Goal: Information Seeking & Learning: Learn about a topic

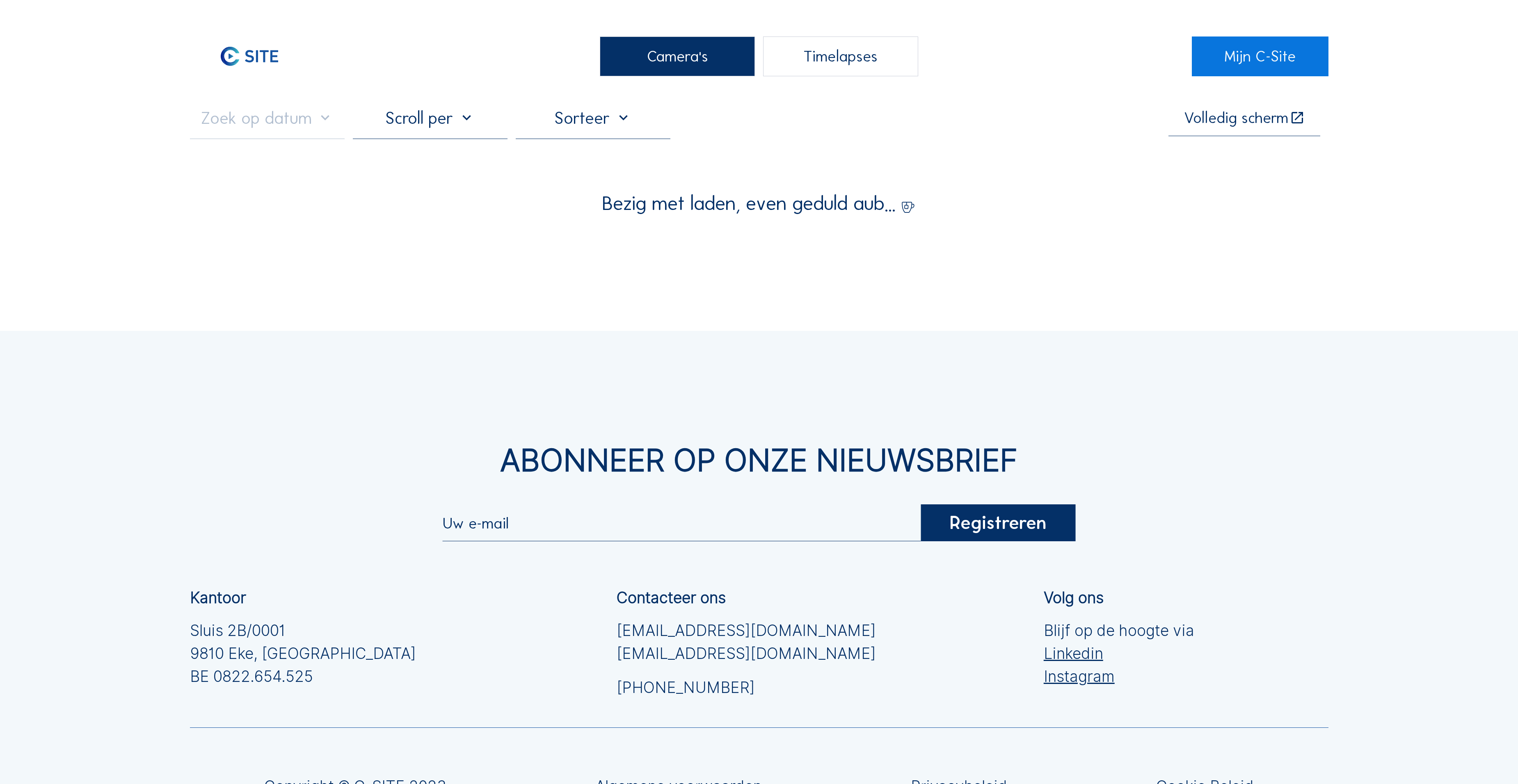
click at [651, 72] on div "Camera's" at bounding box center [677, 56] width 155 height 40
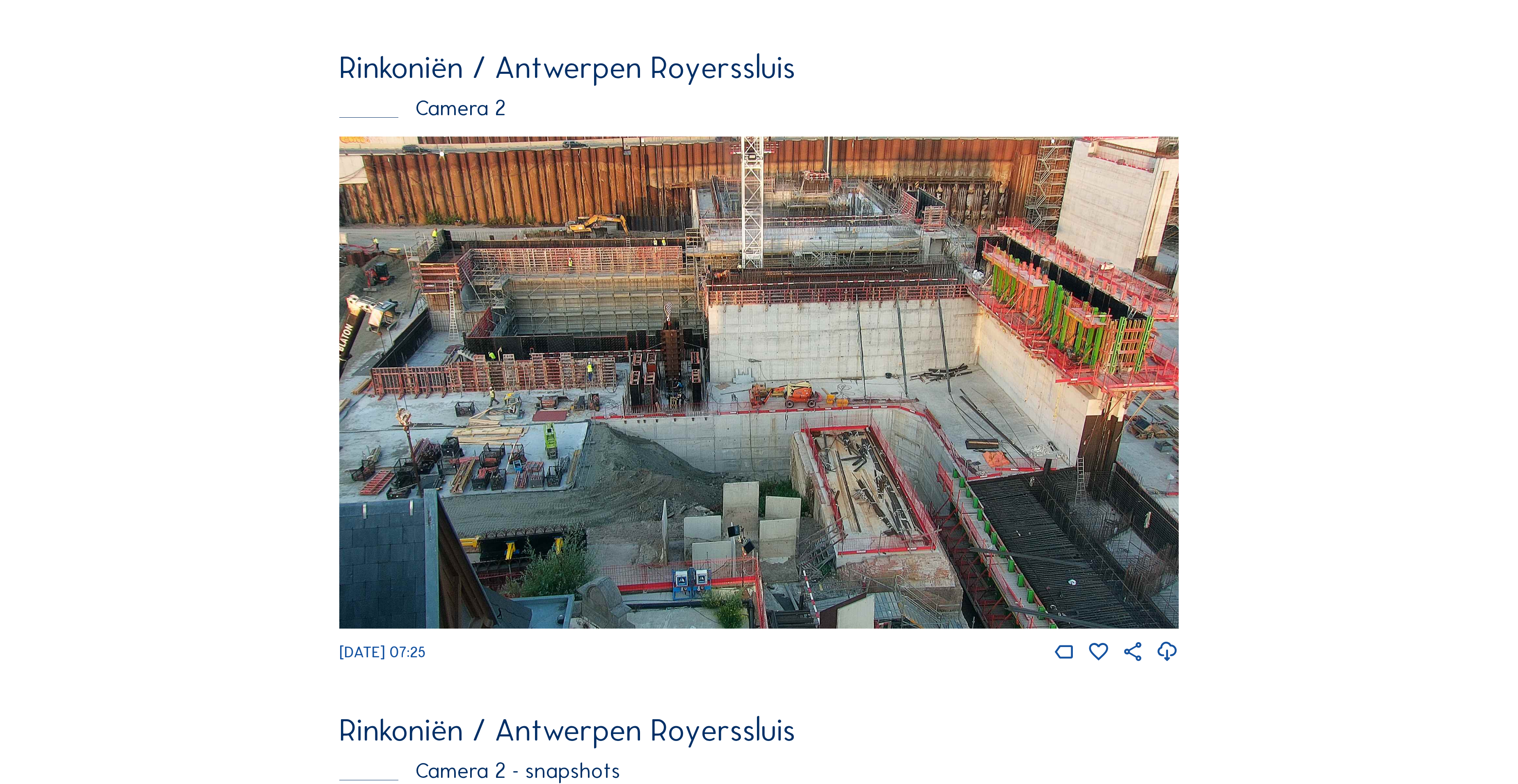
scroll to position [650, 0]
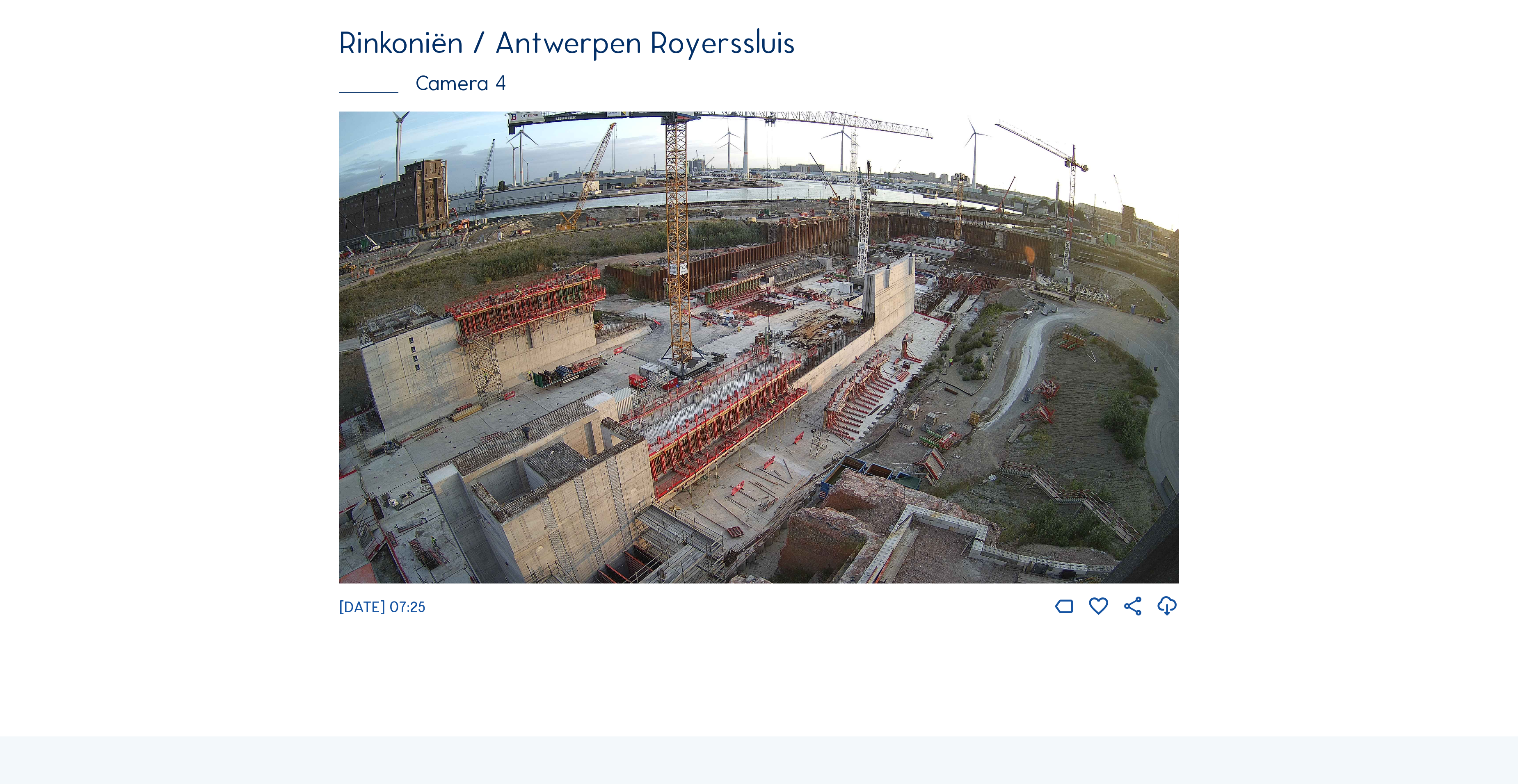
scroll to position [2865, 0]
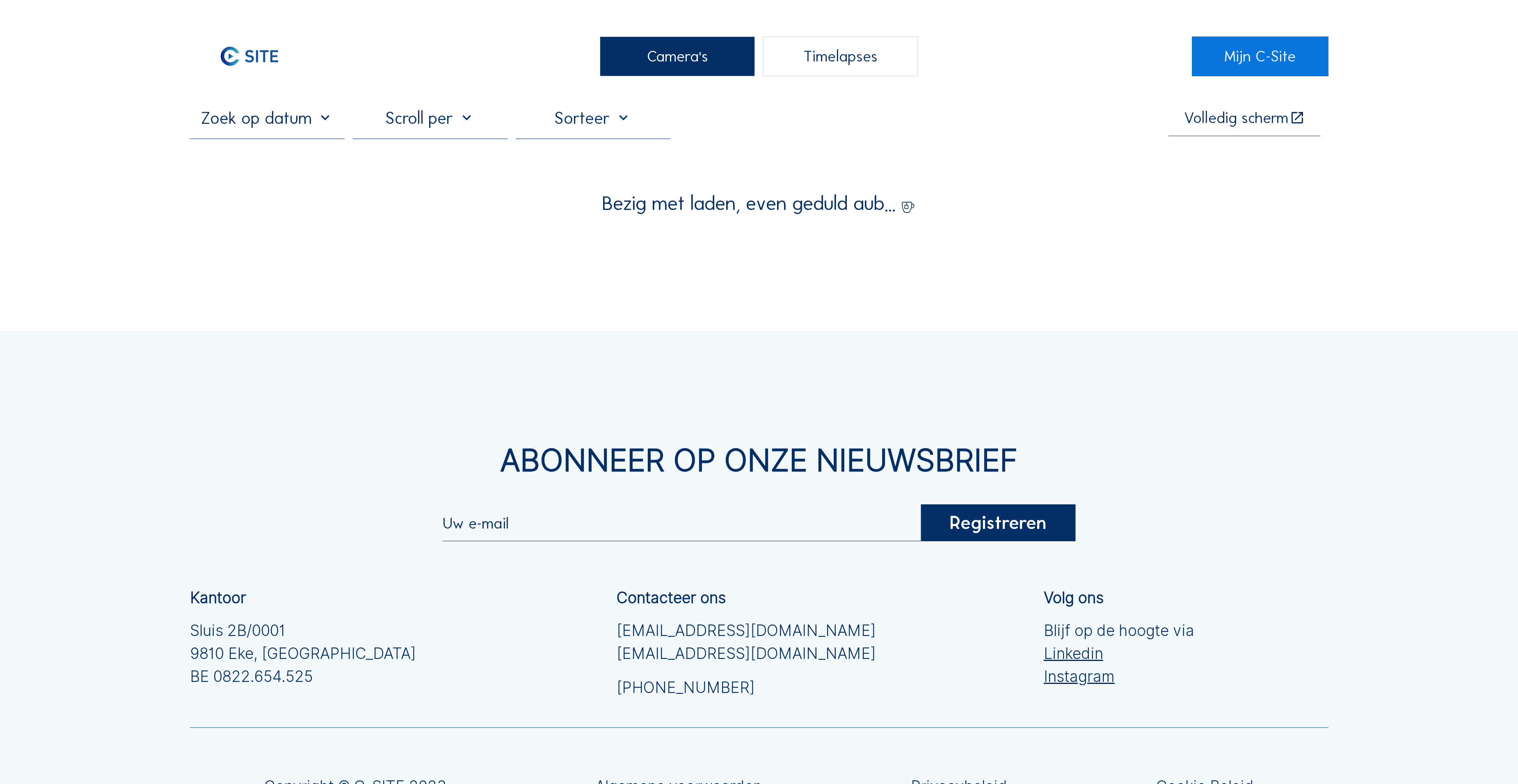
click at [722, 63] on div "Camera's" at bounding box center [677, 56] width 155 height 40
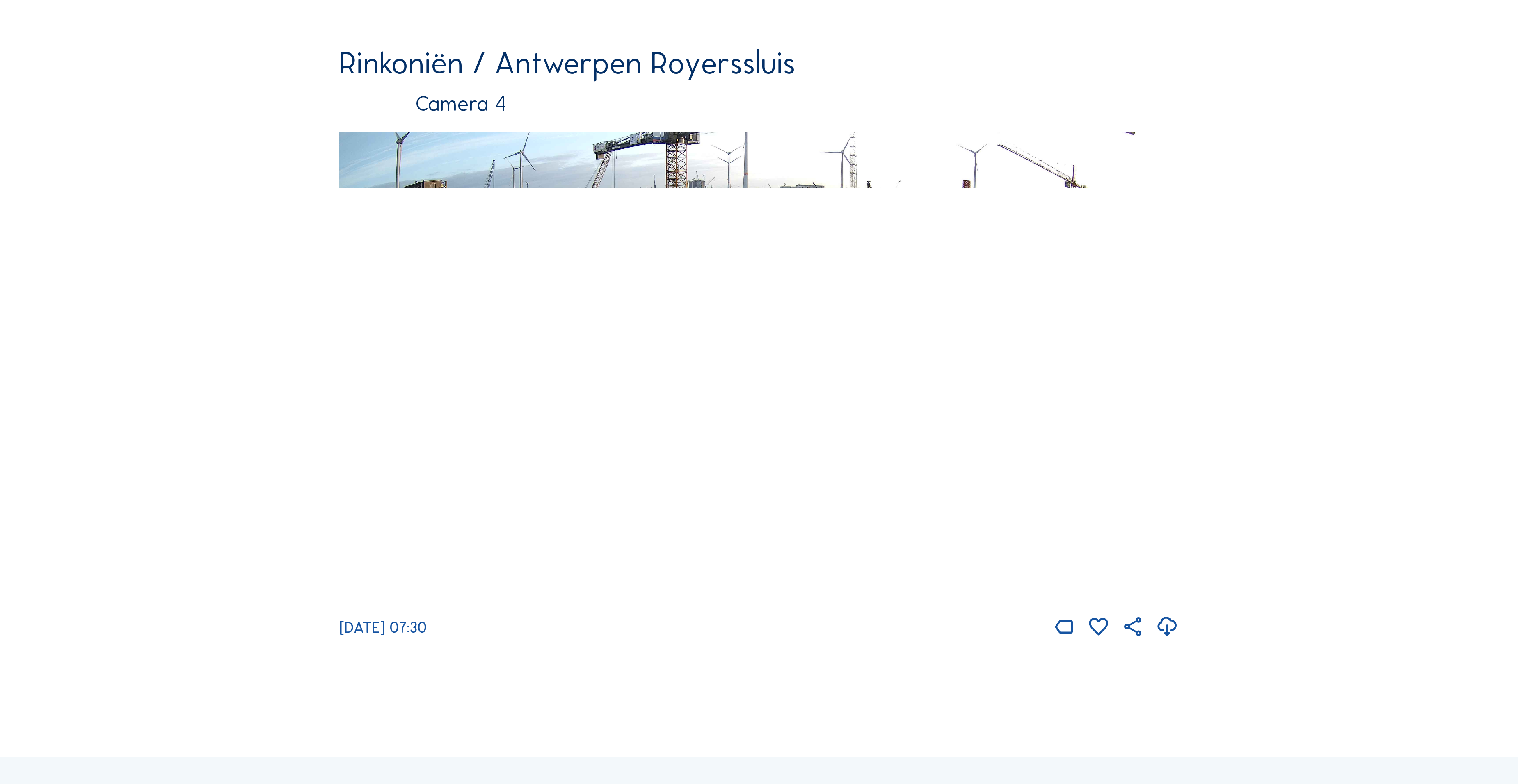
scroll to position [2701, 0]
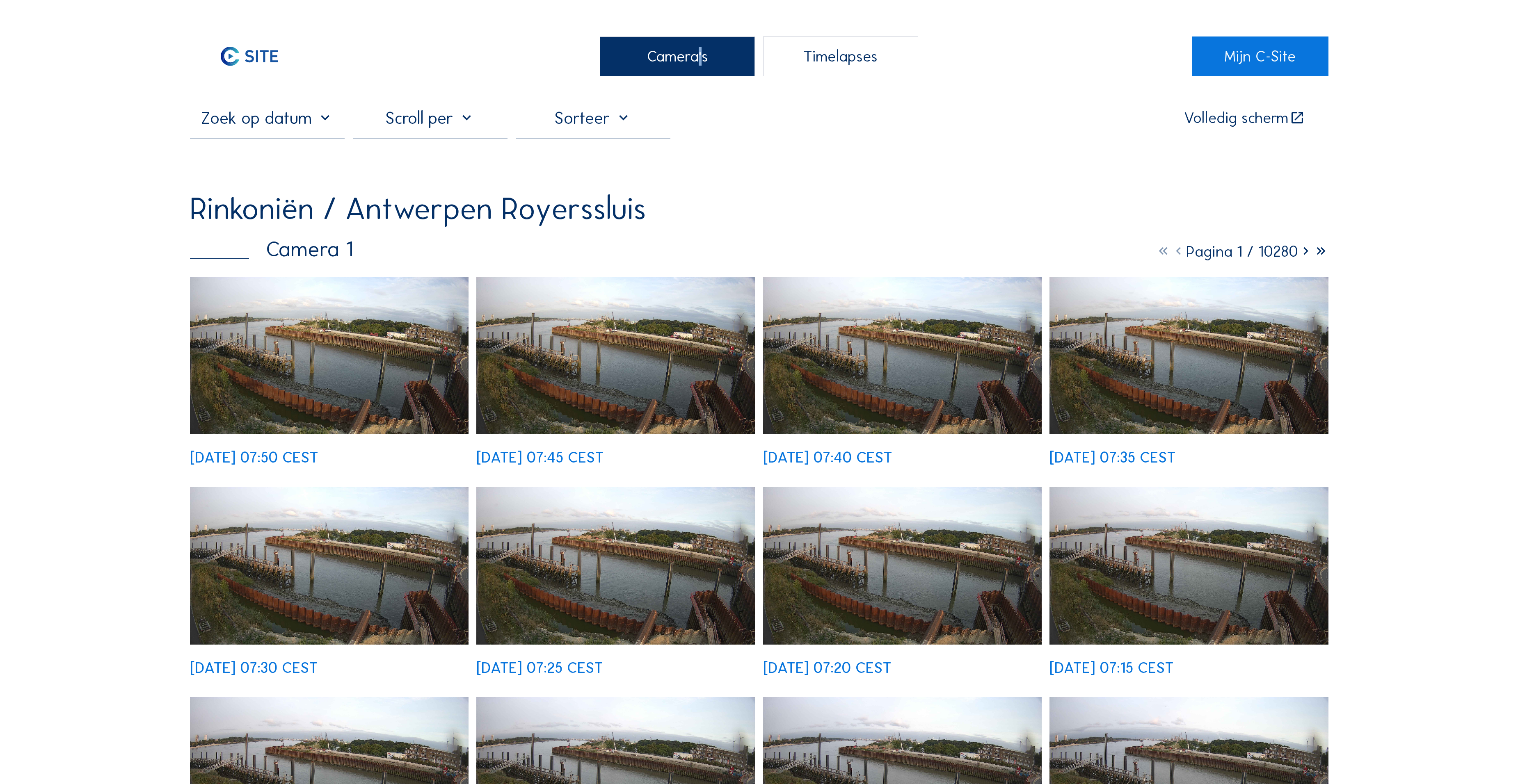
click at [694, 66] on div "Camera's" at bounding box center [677, 56] width 155 height 40
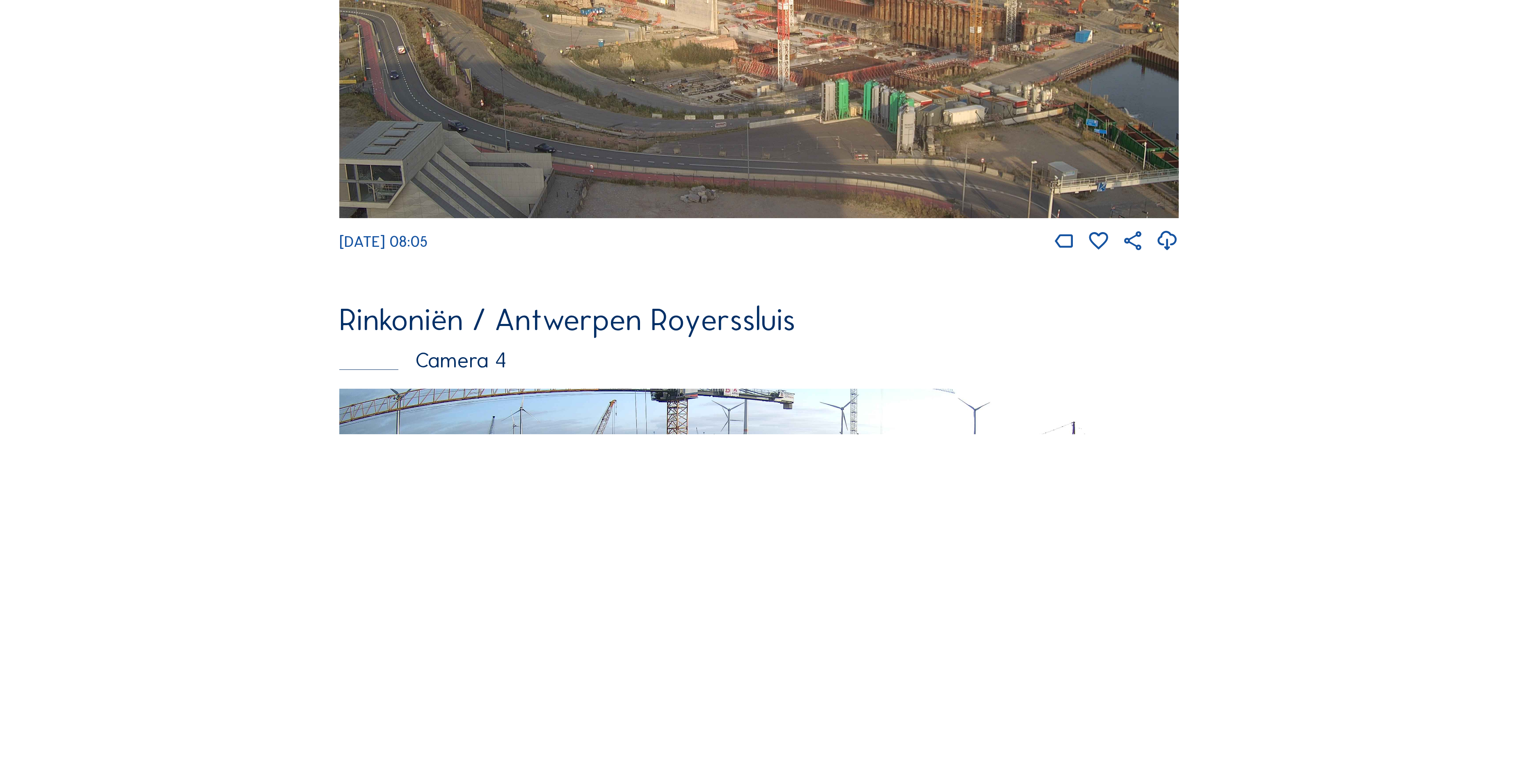
scroll to position [2947, 0]
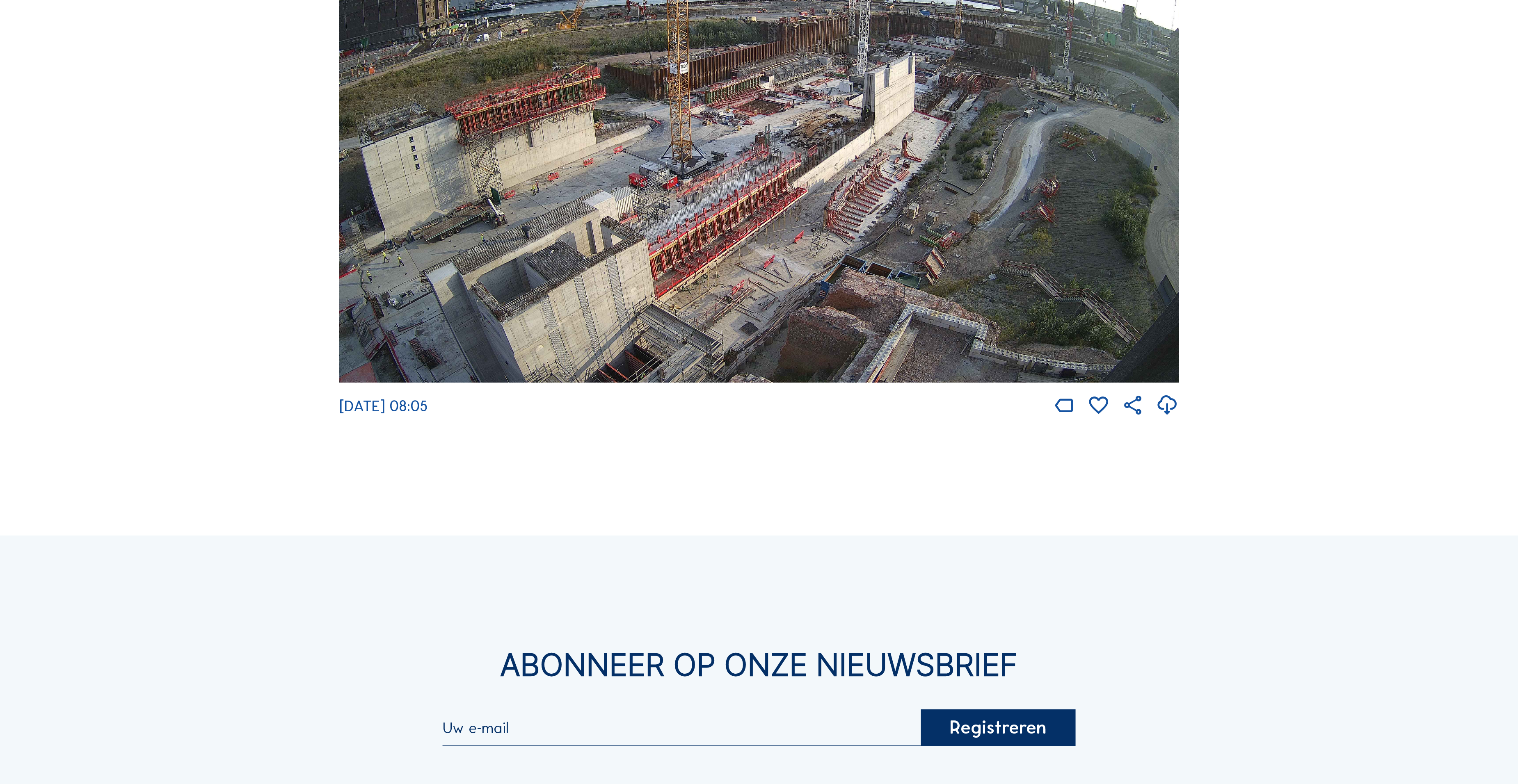
click at [760, 220] on img at bounding box center [759, 147] width 840 height 472
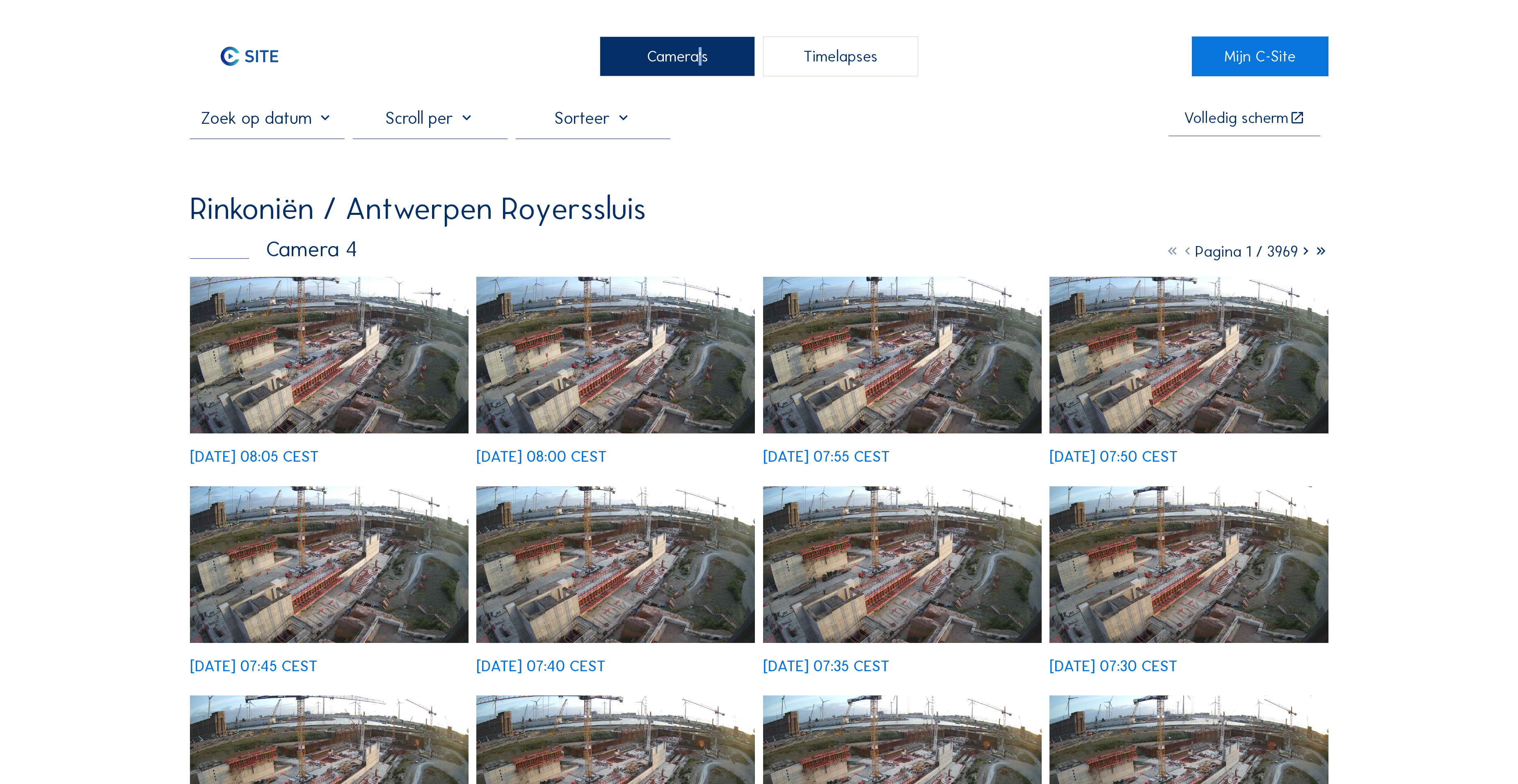
click at [396, 295] on img at bounding box center [329, 355] width 279 height 157
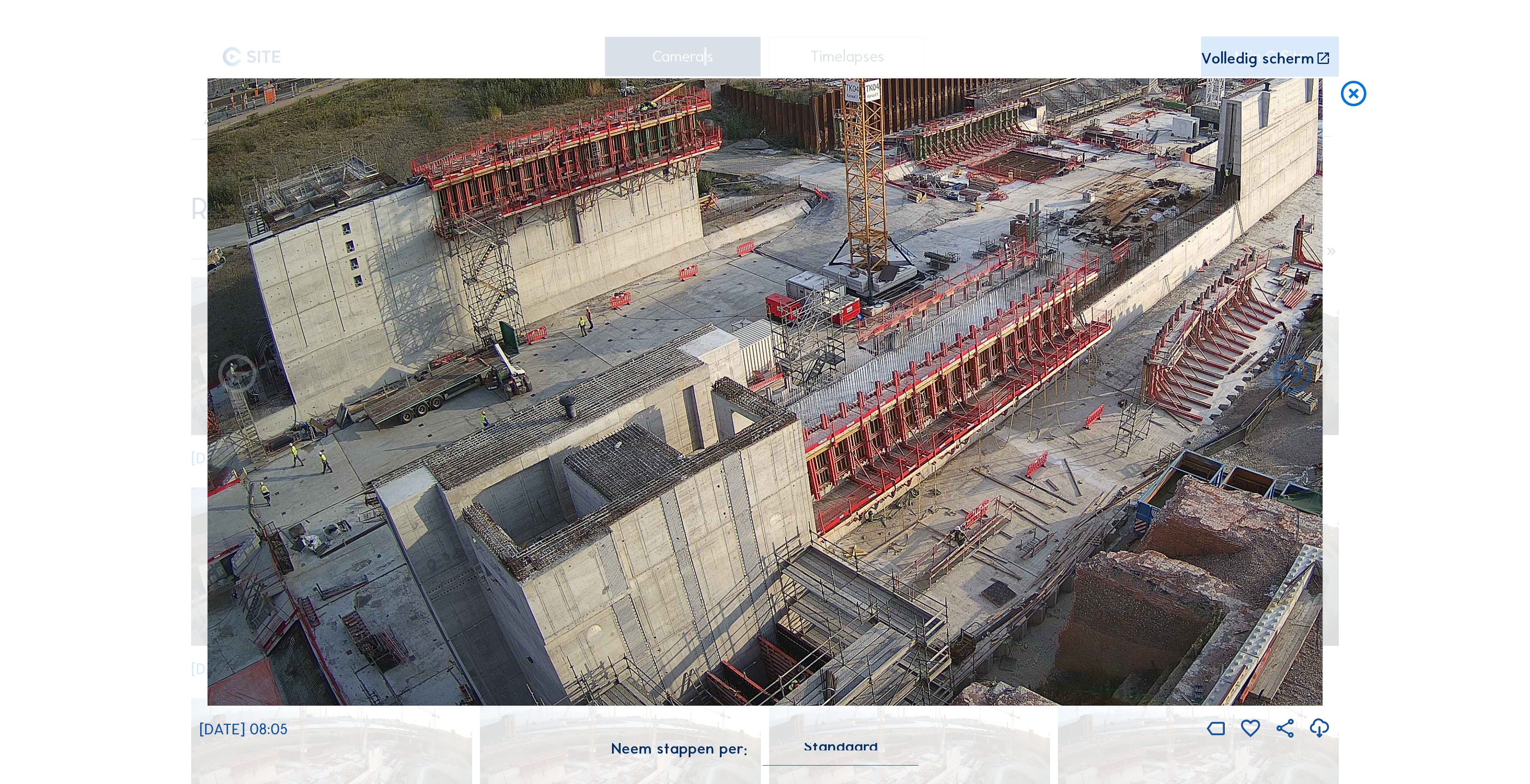
drag, startPoint x: 499, startPoint y: 518, endPoint x: 742, endPoint y: 318, distance: 314.7
click at [742, 318] on img at bounding box center [764, 392] width 1115 height 627
drag, startPoint x: 656, startPoint y: 440, endPoint x: 710, endPoint y: 336, distance: 117.2
click at [710, 336] on img at bounding box center [764, 392] width 1115 height 627
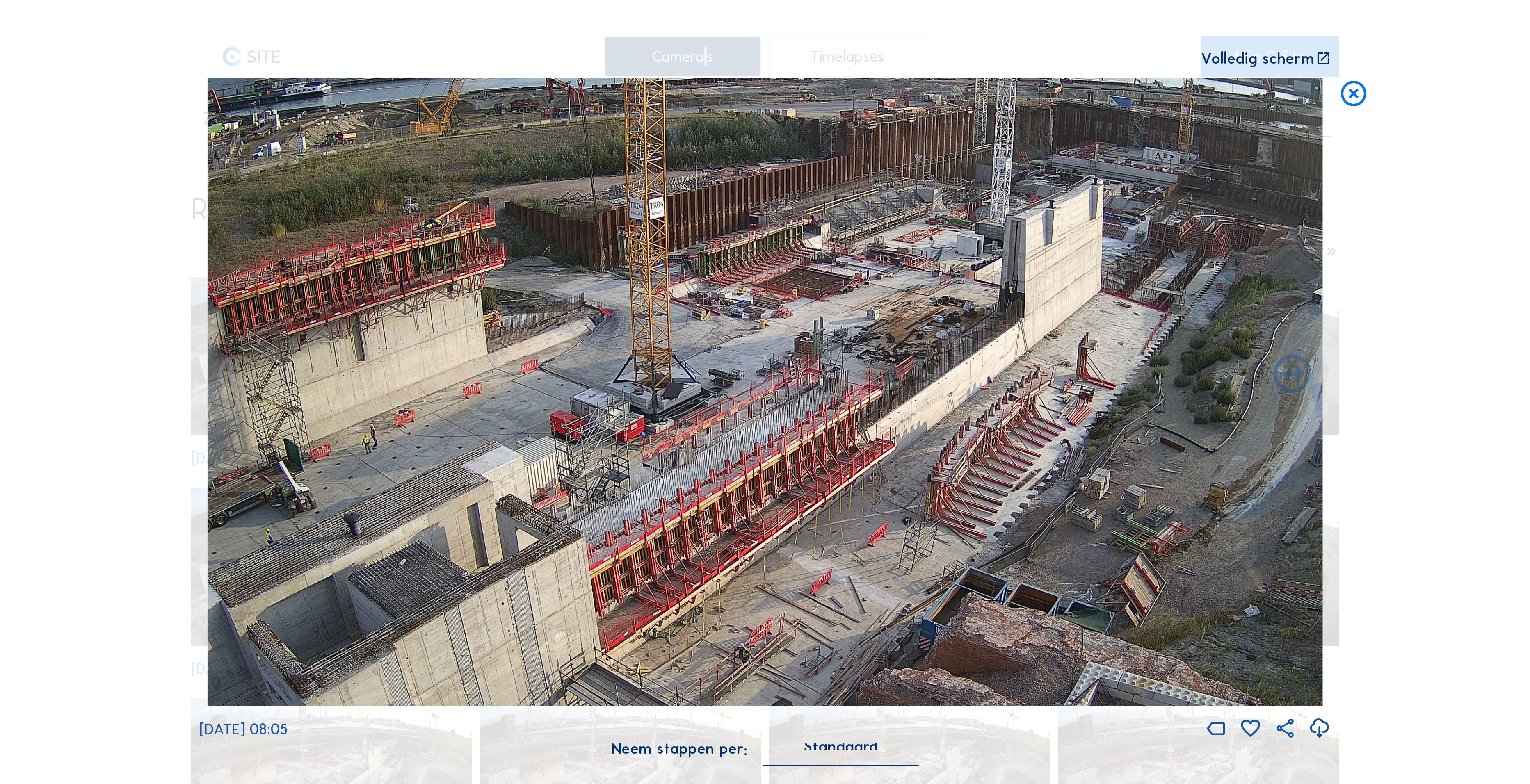
drag, startPoint x: 645, startPoint y: 453, endPoint x: 501, endPoint y: 494, distance: 149.7
click at [501, 494] on img at bounding box center [764, 392] width 1115 height 627
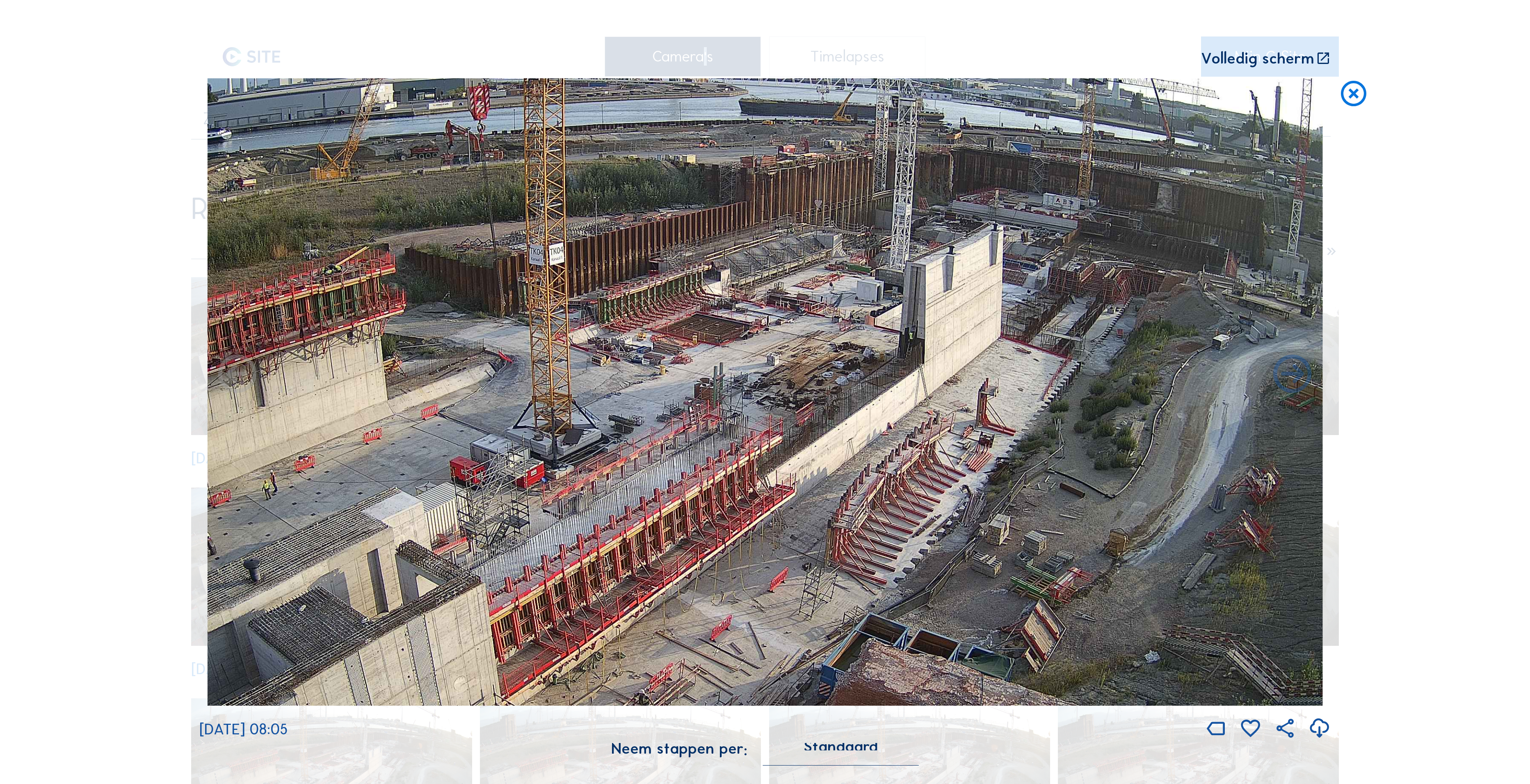
drag, startPoint x: 800, startPoint y: 502, endPoint x: 742, endPoint y: 531, distance: 64.8
click at [742, 531] on img at bounding box center [764, 392] width 1115 height 627
